Goal: Check status: Check status

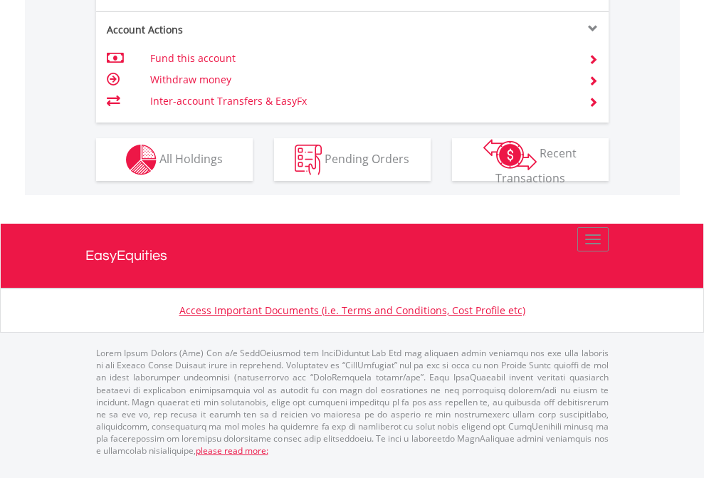
scroll to position [1365, 0]
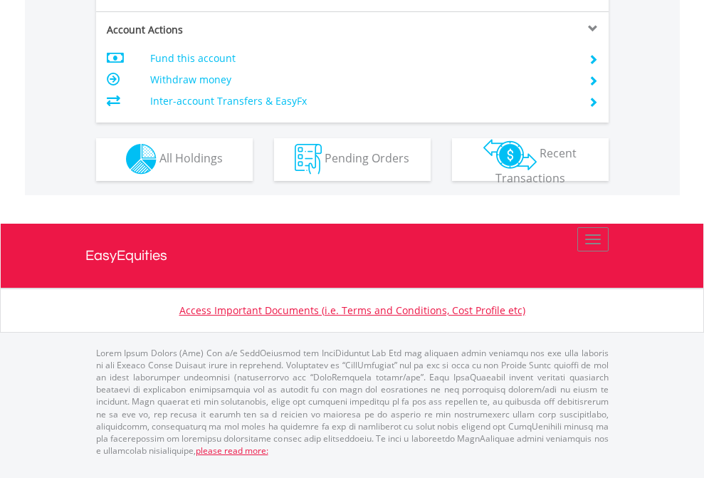
scroll to position [1332, 0]
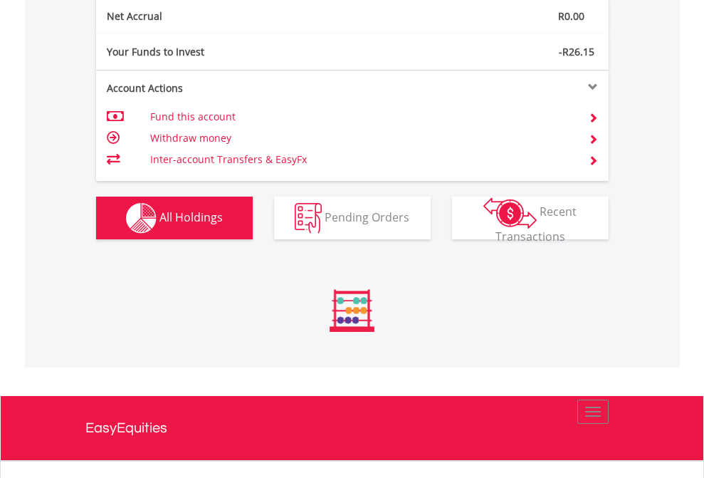
scroll to position [137, 224]
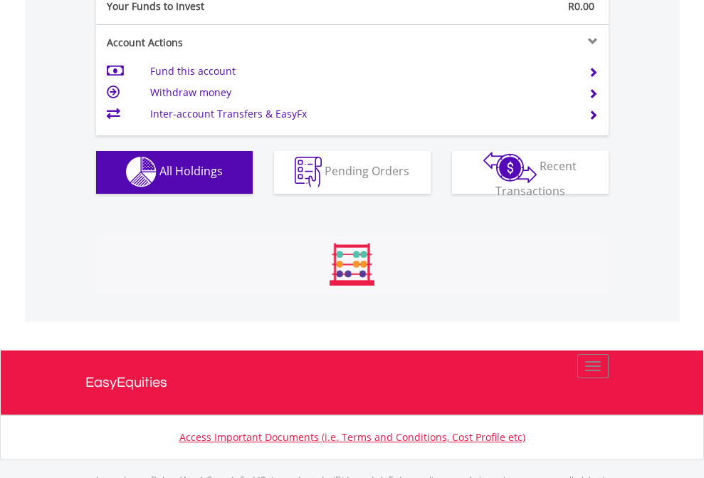
scroll to position [1410, 0]
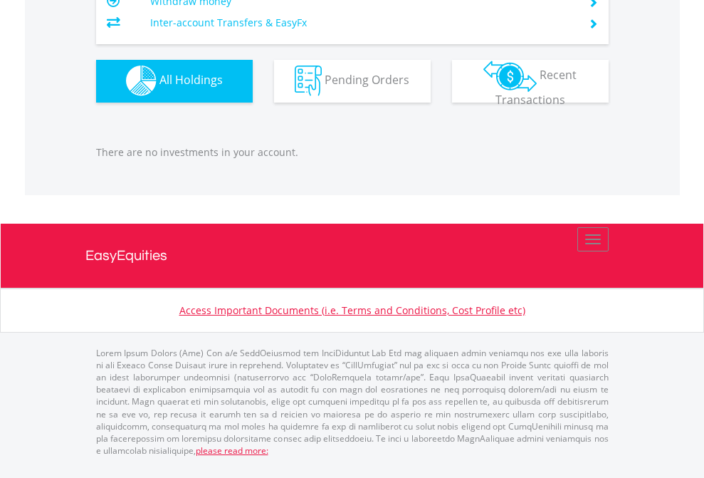
scroll to position [1410, 0]
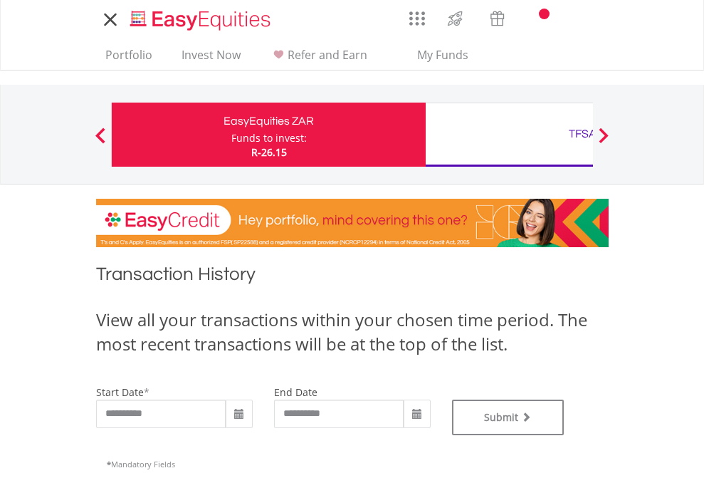
type input "**********"
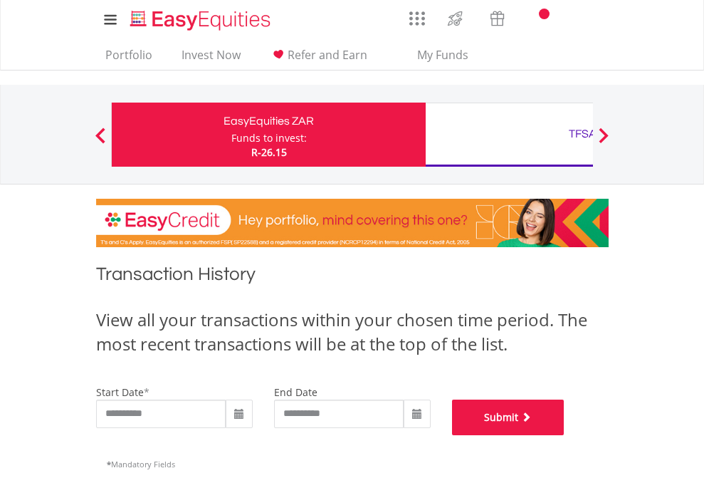
click at [565, 435] on button "Submit" at bounding box center [508, 418] width 113 height 36
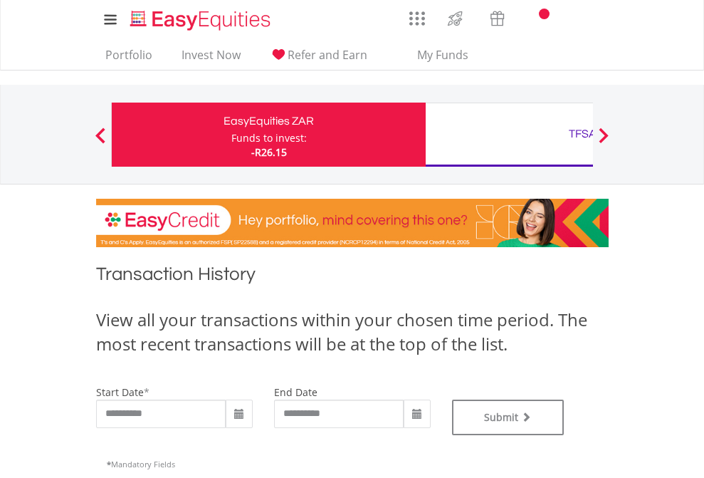
click at [509, 135] on div "TFSA" at bounding box center [582, 134] width 297 height 20
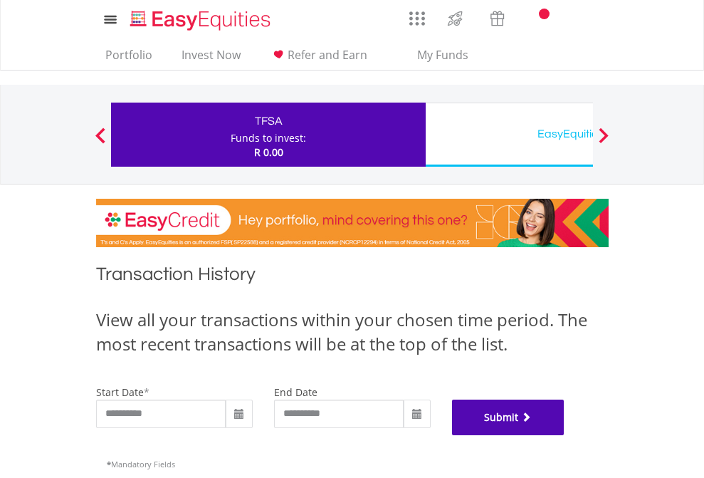
click at [565, 435] on button "Submit" at bounding box center [508, 418] width 113 height 36
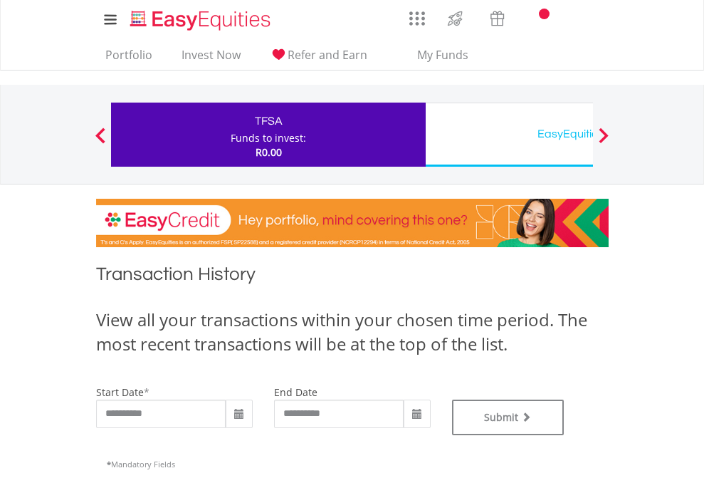
click at [509, 135] on div "EasyEquities USD" at bounding box center [582, 134] width 297 height 20
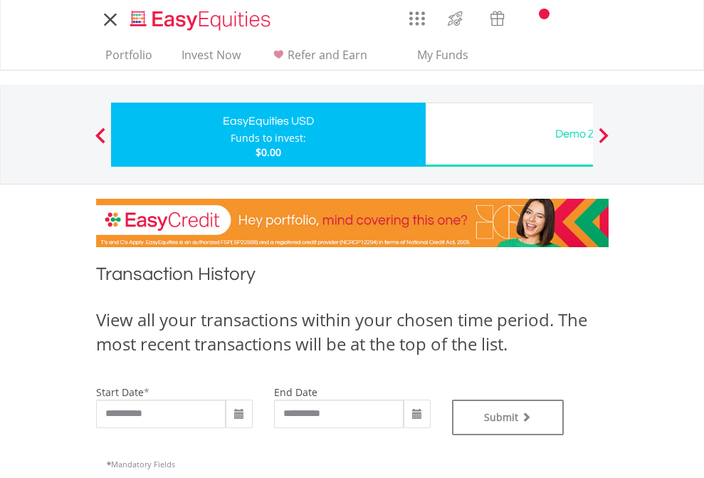
type input "**********"
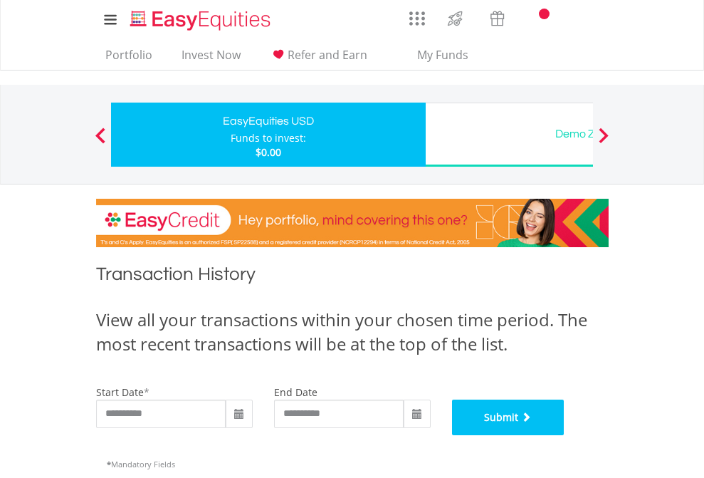
click at [565, 435] on button "Submit" at bounding box center [508, 418] width 113 height 36
